Goal: Book appointment/travel/reservation

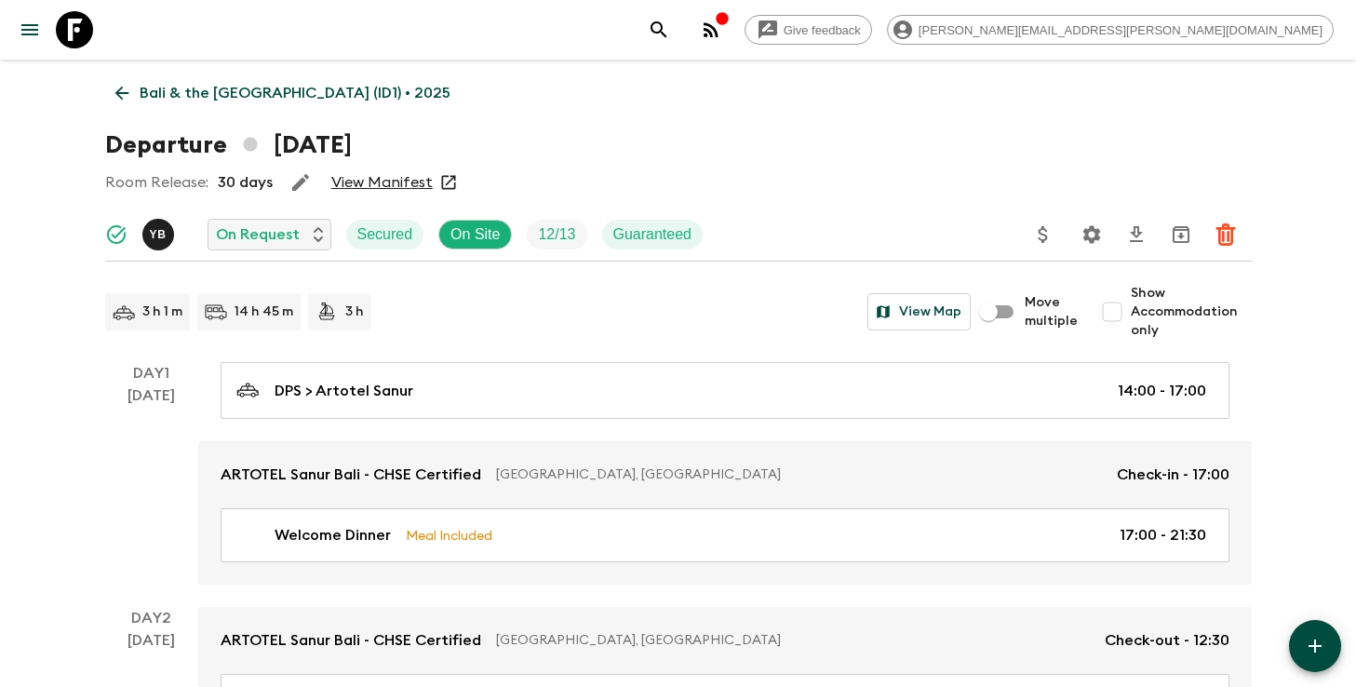
scroll to position [3724, 0]
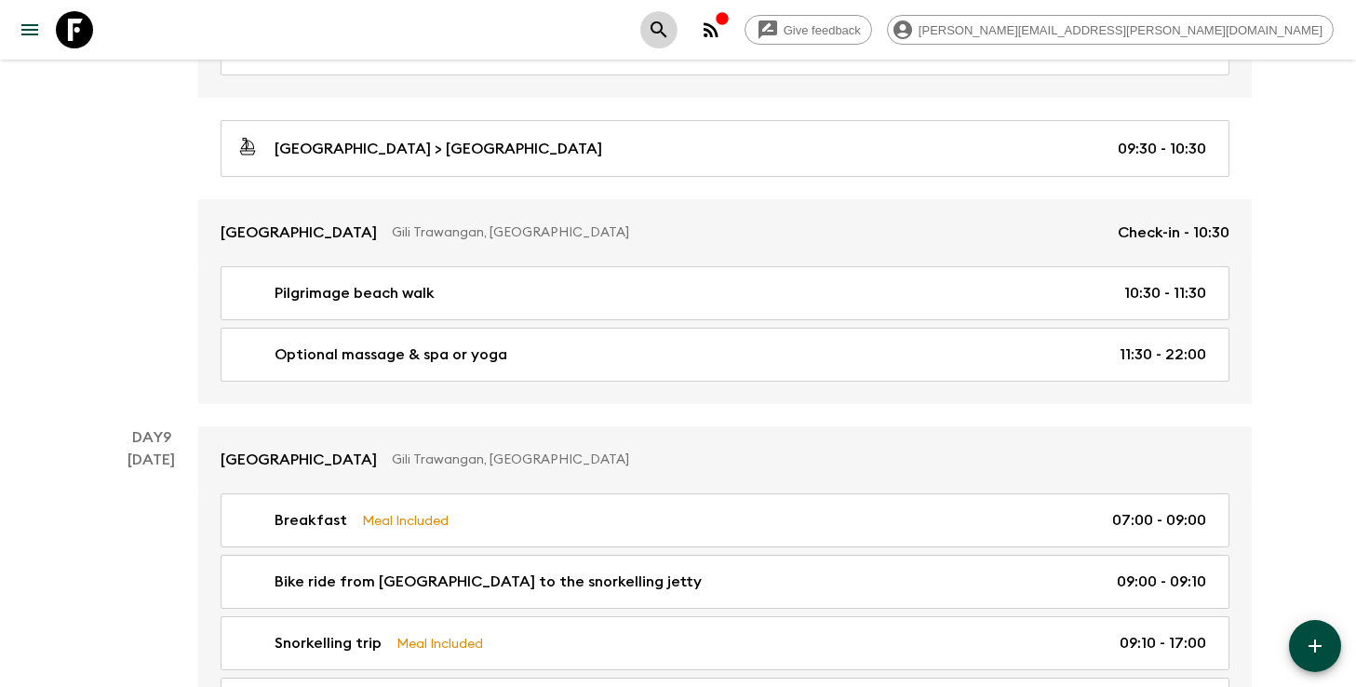
click at [670, 20] on icon "search adventures" at bounding box center [659, 30] width 22 height 22
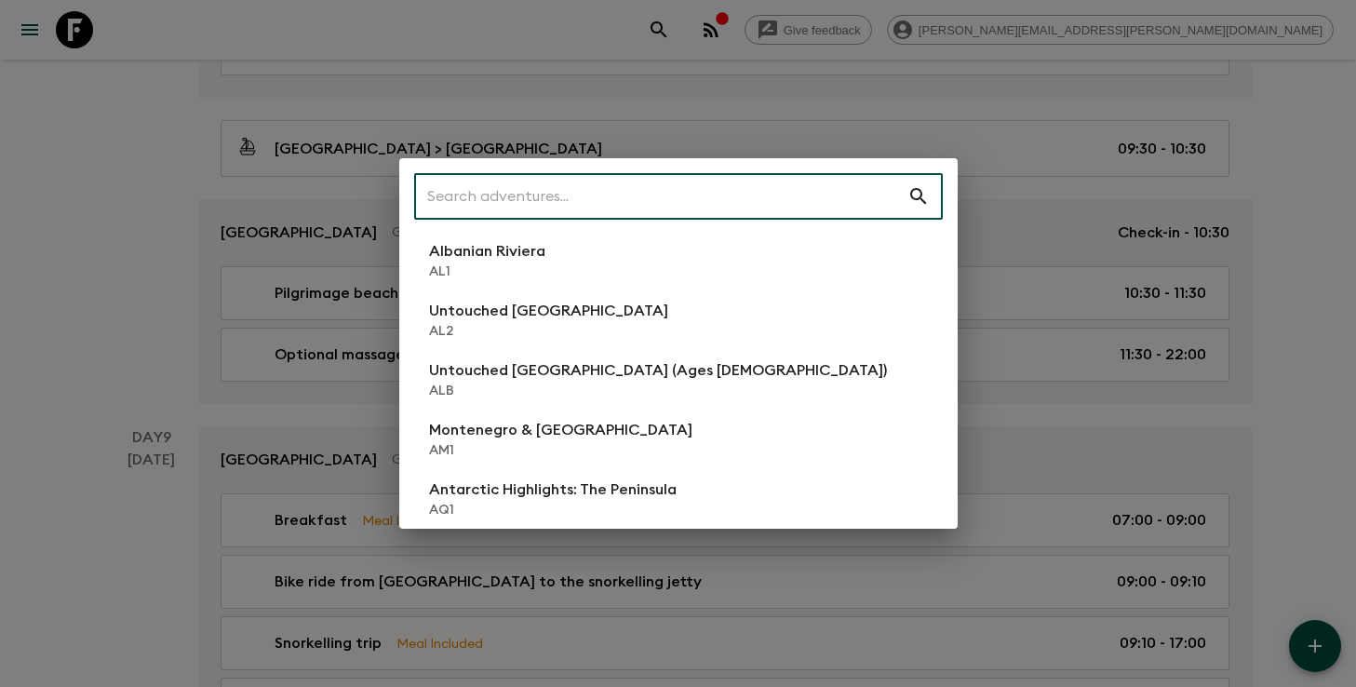
click at [783, 194] on input "text" at bounding box center [660, 196] width 493 height 52
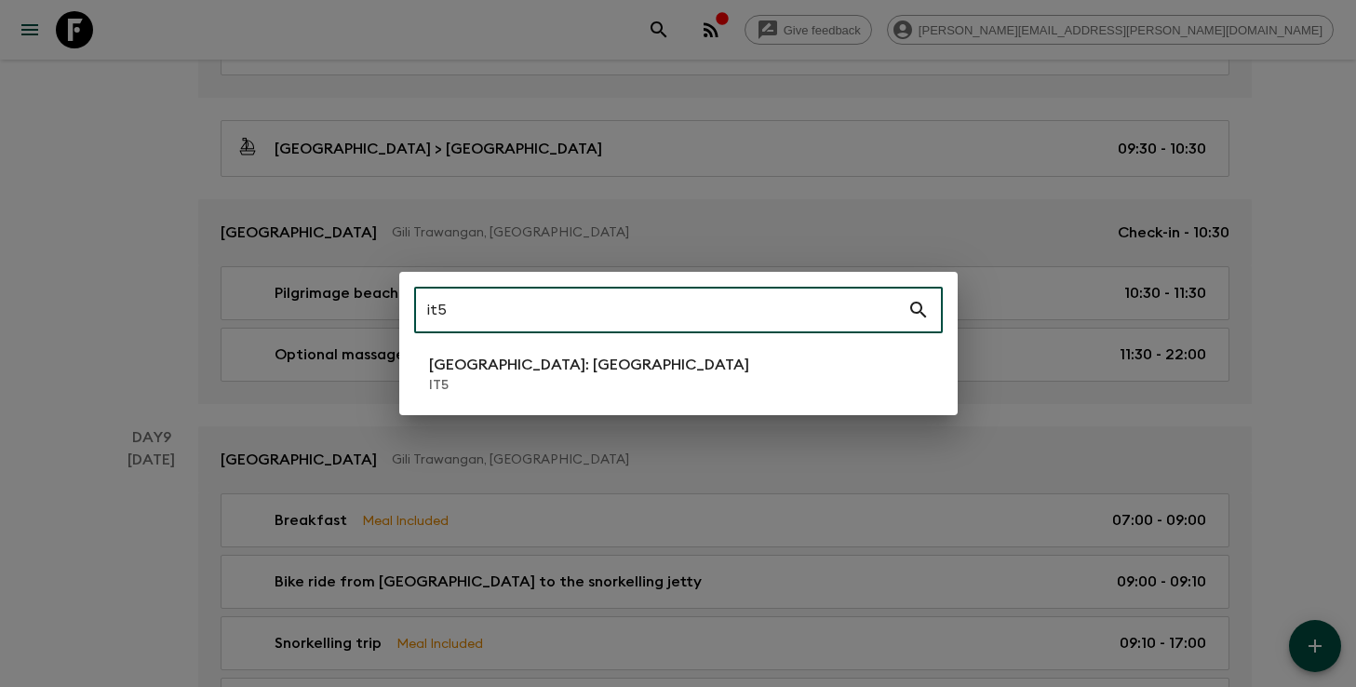
type input "it5"
click at [564, 364] on li "[GEOGRAPHIC_DATA]: [GEOGRAPHIC_DATA] IT5" at bounding box center [678, 374] width 529 height 52
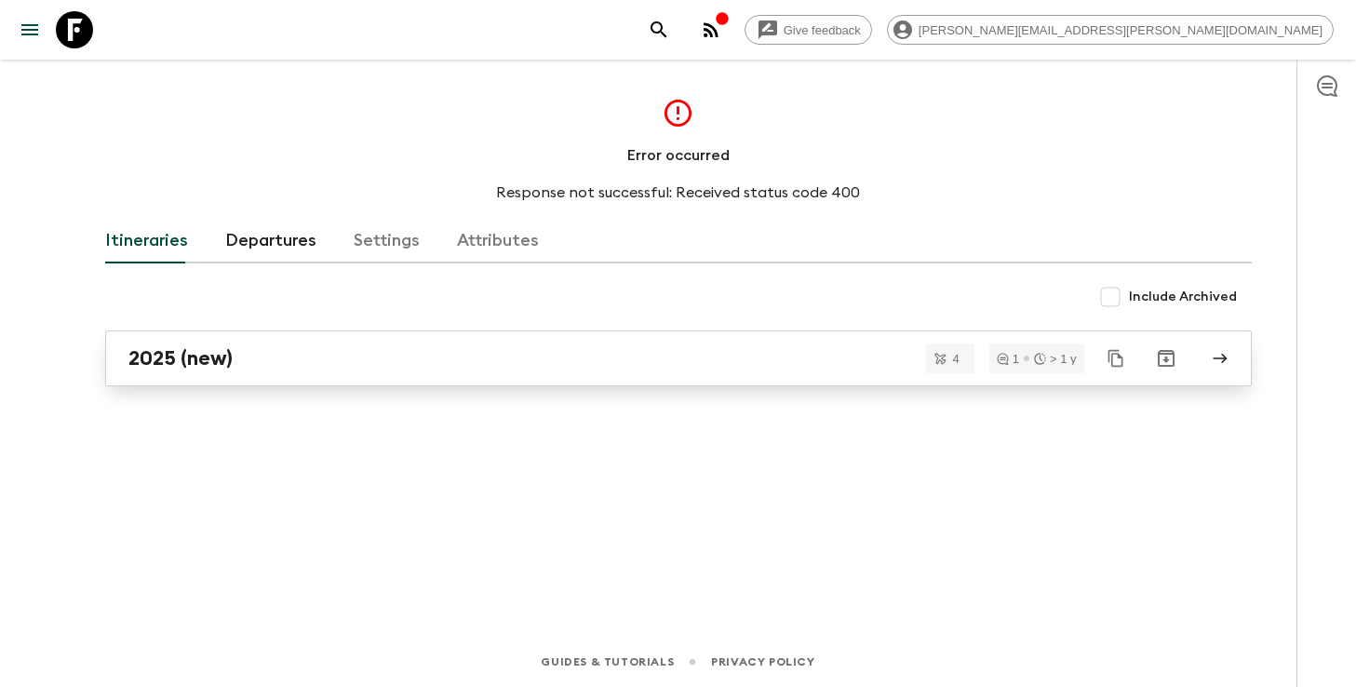
click at [413, 368] on div "2025 (new)" at bounding box center [660, 358] width 1065 height 24
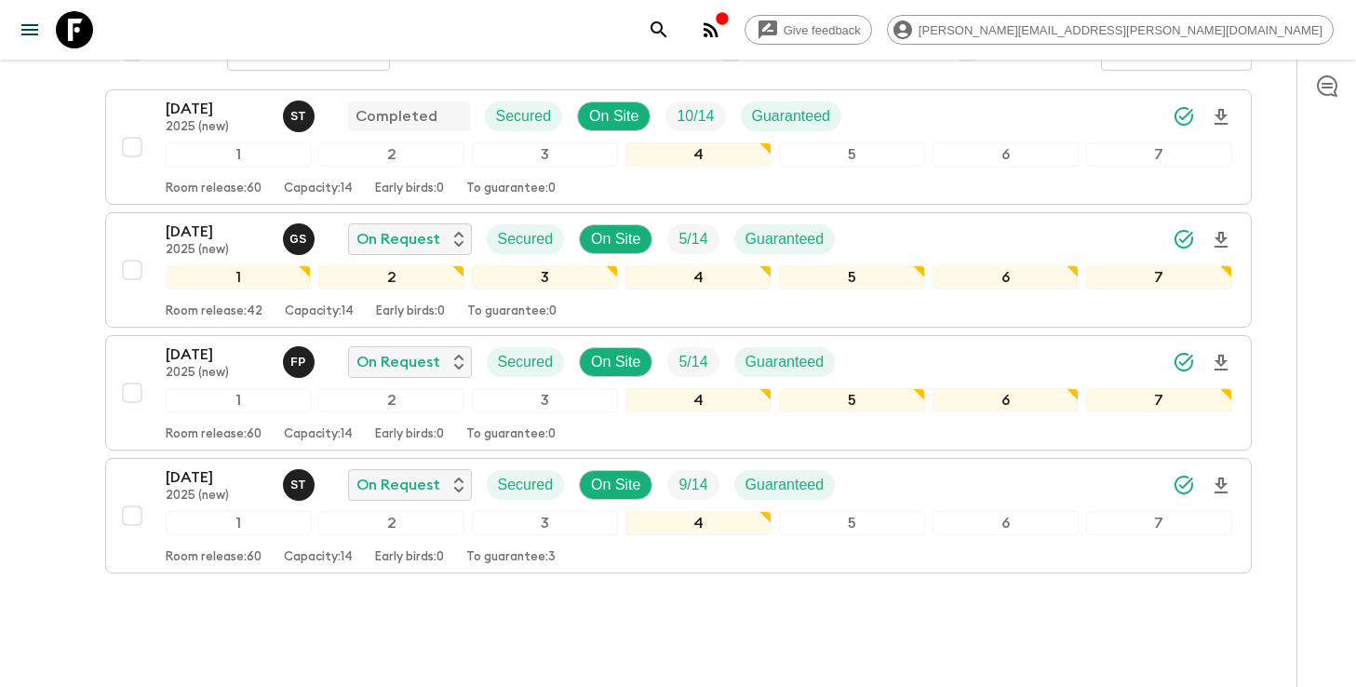
scroll to position [329, 0]
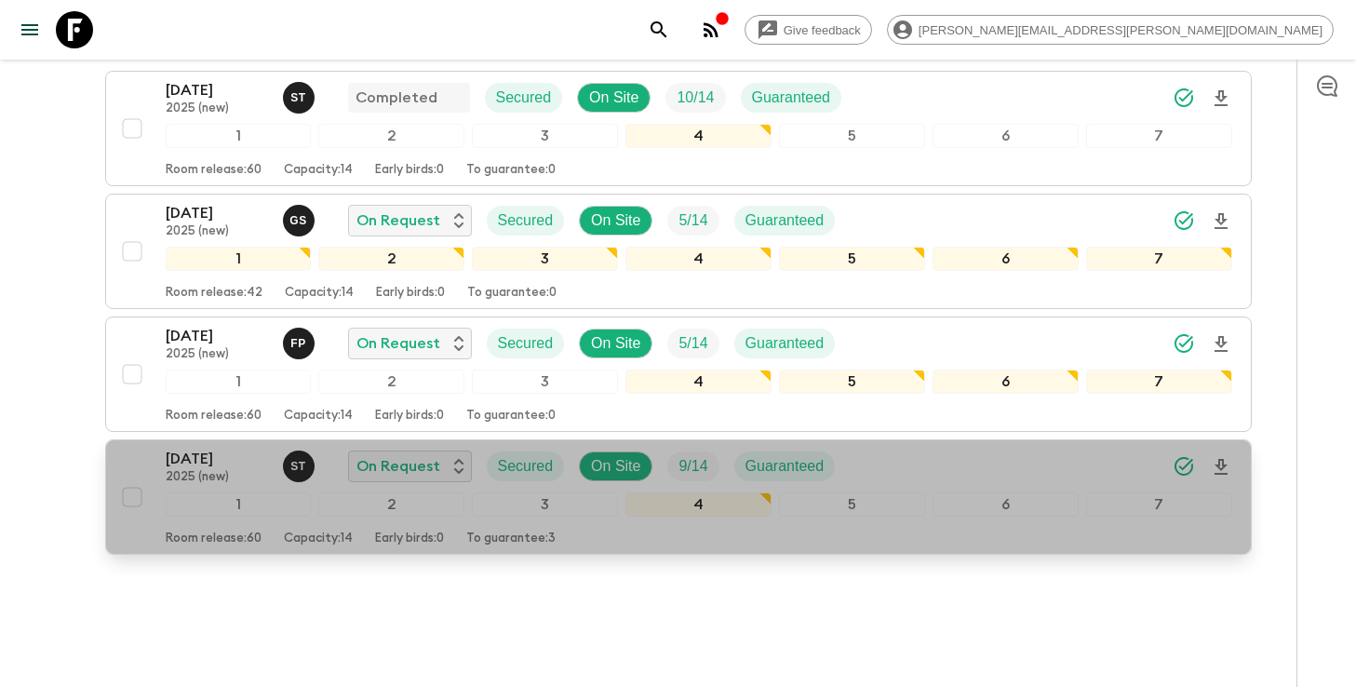
click at [929, 448] on div "[DATE] 2025 (new) S T On Request Secured On Site 9 / 14 Guaranteed" at bounding box center [699, 466] width 1067 height 37
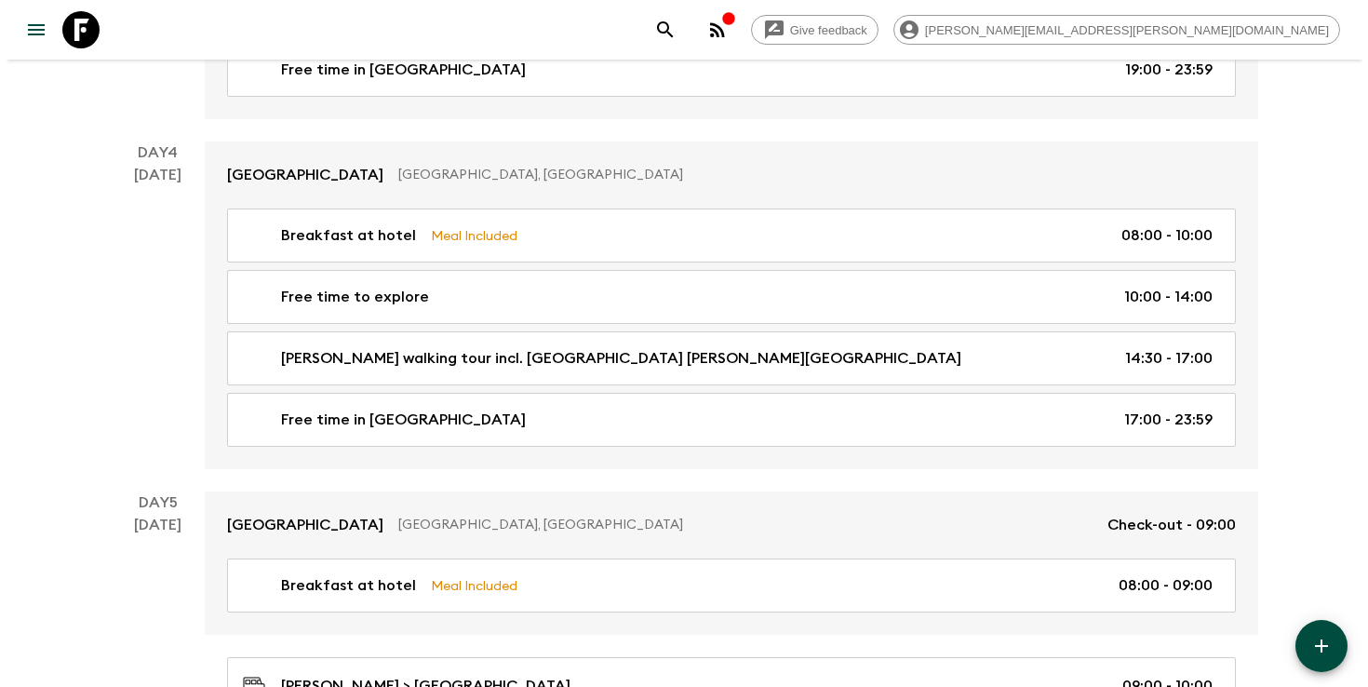
scroll to position [1568, 0]
